Goal: Transaction & Acquisition: Purchase product/service

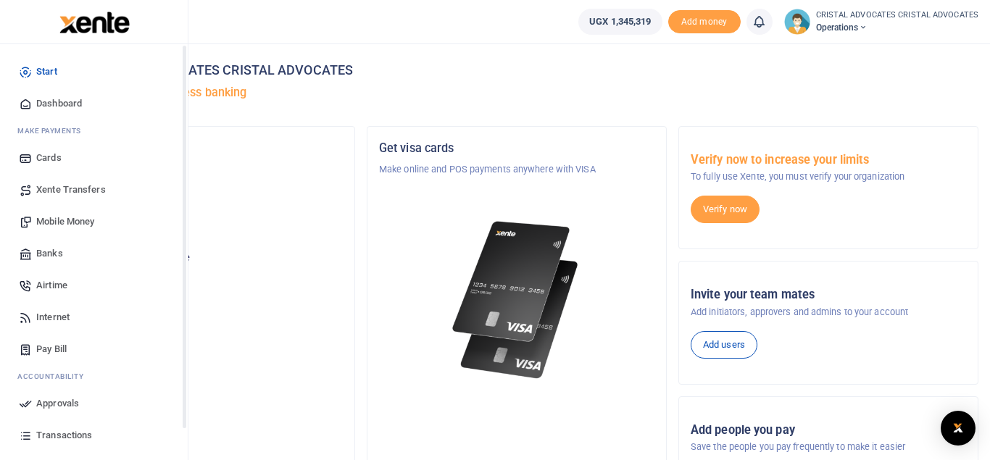
click at [80, 219] on span "Mobile Money" at bounding box center [65, 222] width 58 height 15
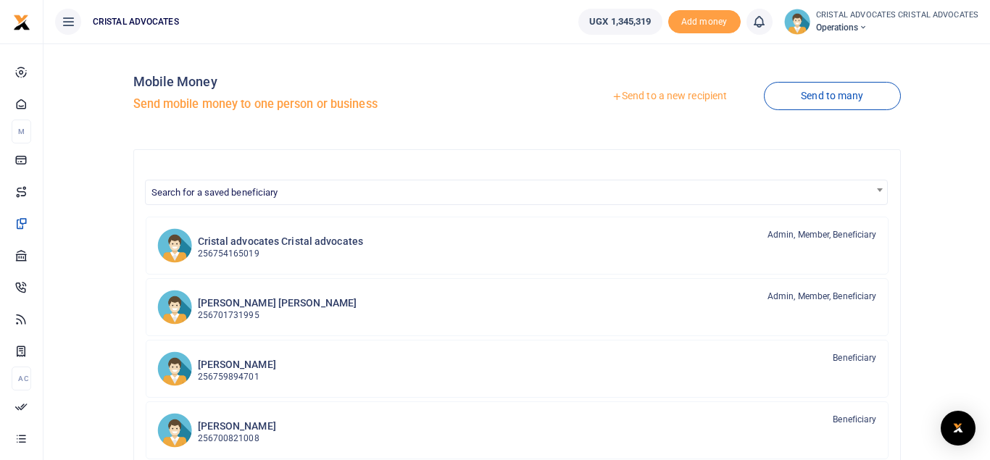
click at [671, 98] on link "Send to a new recipient" at bounding box center [669, 96] width 189 height 26
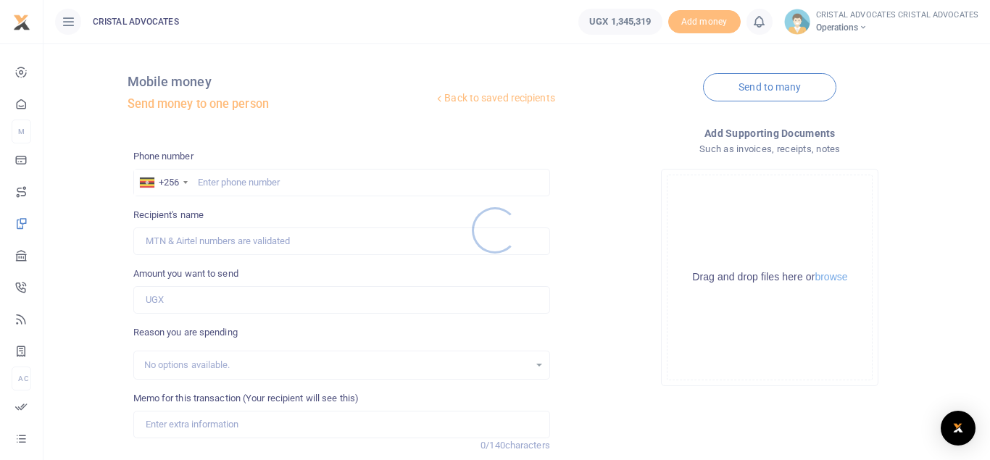
click at [260, 174] on div at bounding box center [495, 230] width 990 height 460
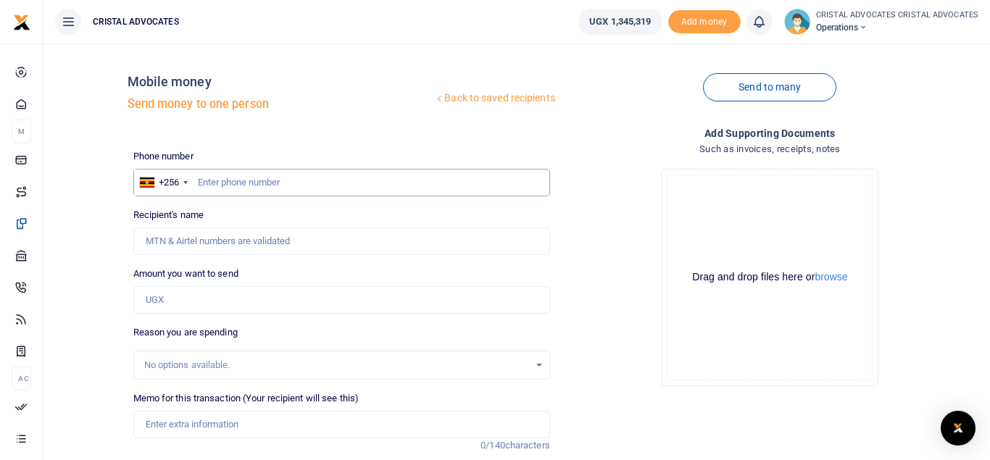
click at [244, 188] on input "text" at bounding box center [341, 183] width 417 height 28
type input "772370021"
type input "[PERSON_NAME] [PERSON_NAME] Asiimwe"
type input "772370021"
click at [191, 300] on input "Amount you want to send" at bounding box center [341, 300] width 417 height 28
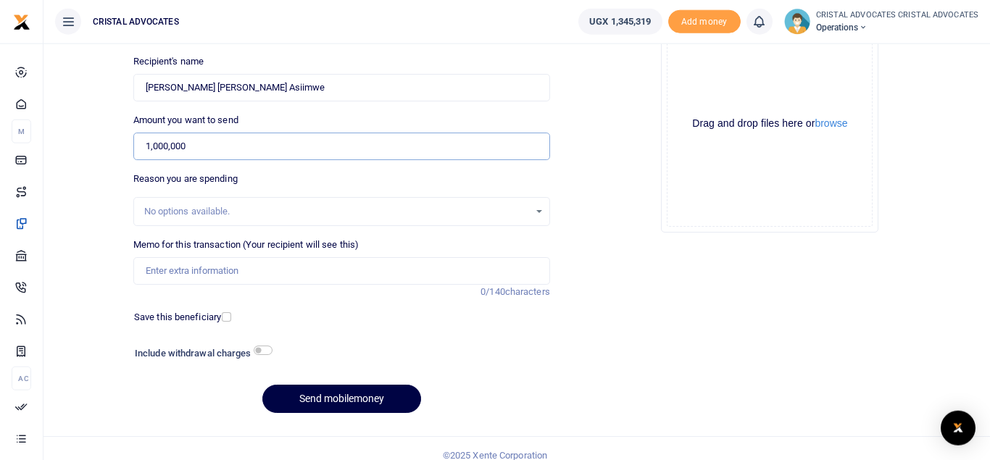
scroll to position [161, 0]
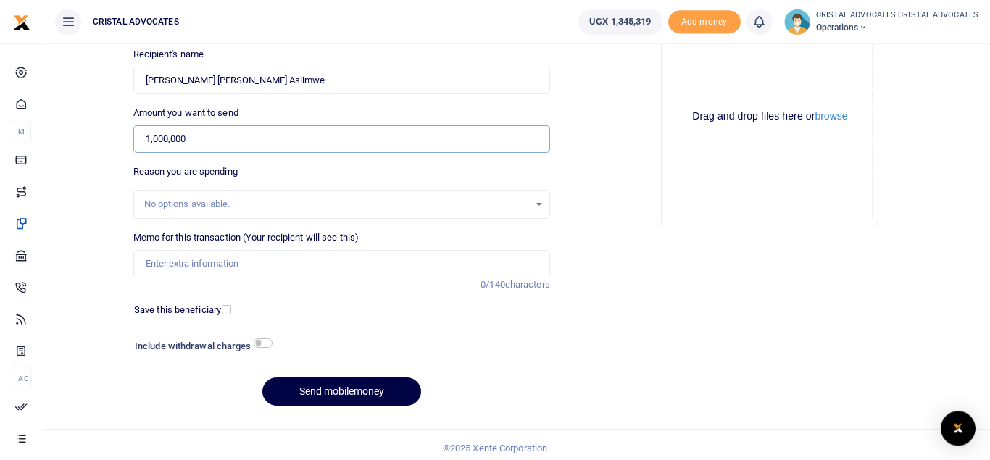
type input "1,000,000"
click at [259, 341] on input "checkbox" at bounding box center [263, 343] width 19 height 9
checkbox input "true"
